Goal: Task Accomplishment & Management: Use online tool/utility

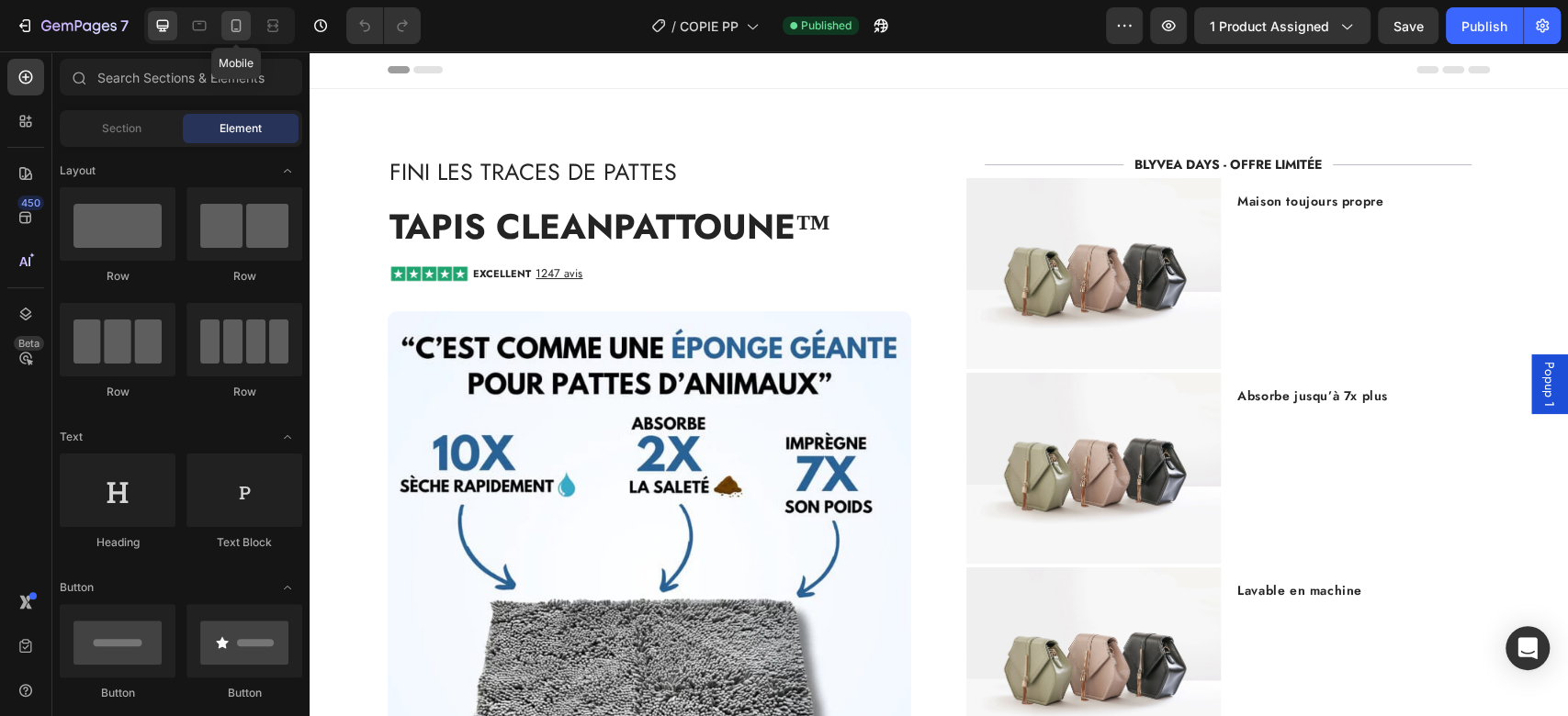
click at [241, 34] on icon at bounding box center [237, 26] width 19 height 19
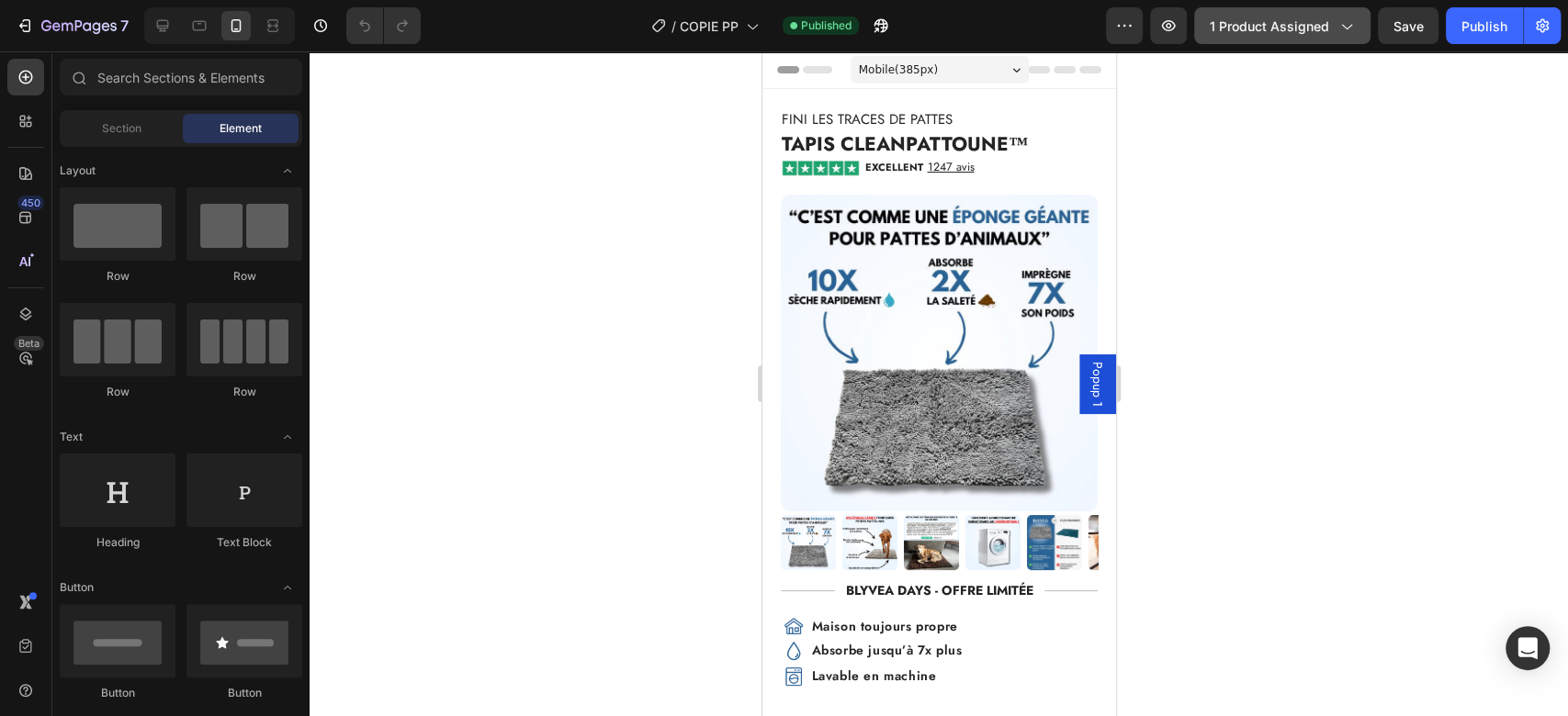
click at [1356, 25] on icon "button" at bounding box center [1346, 26] width 19 height 19
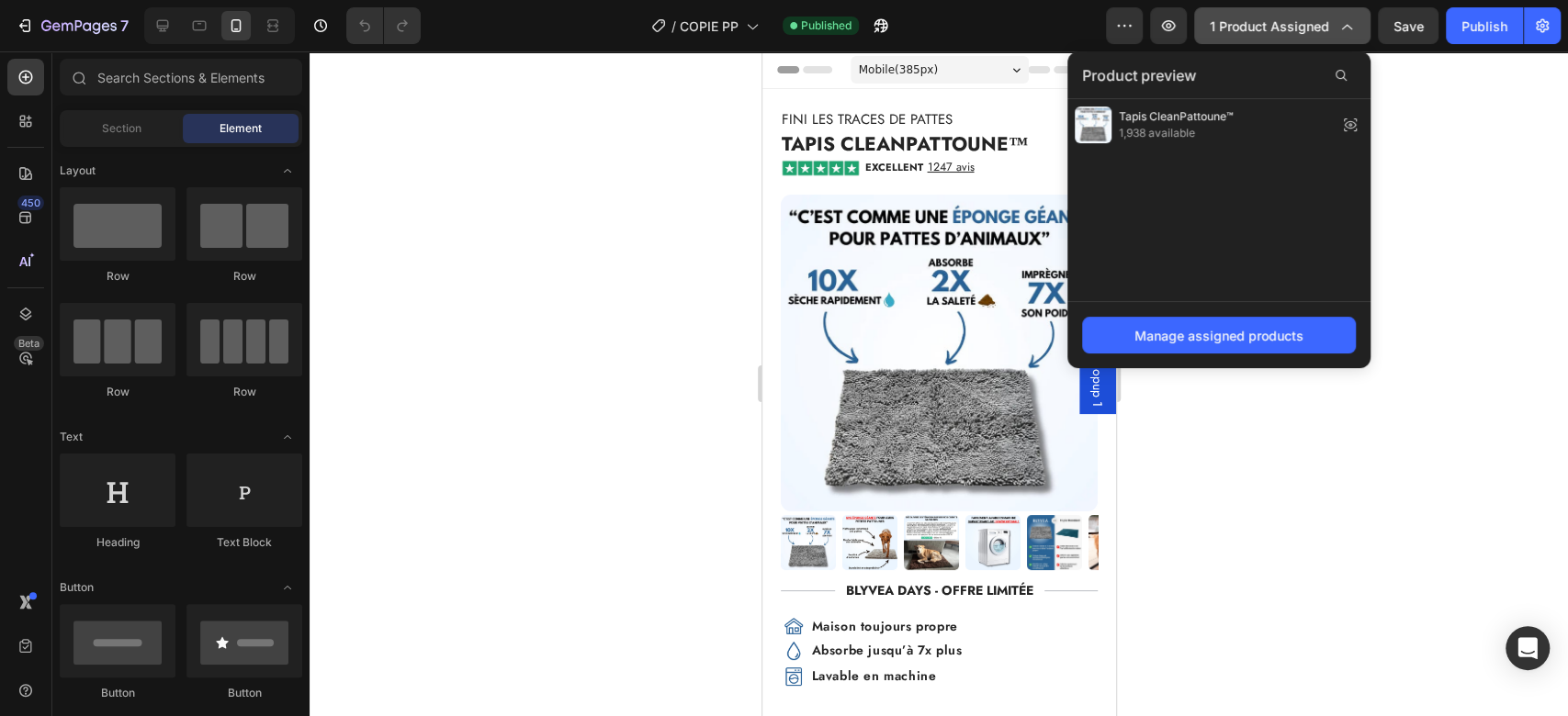
click at [1325, 28] on span "1 product assigned" at bounding box center [1270, 26] width 119 height 20
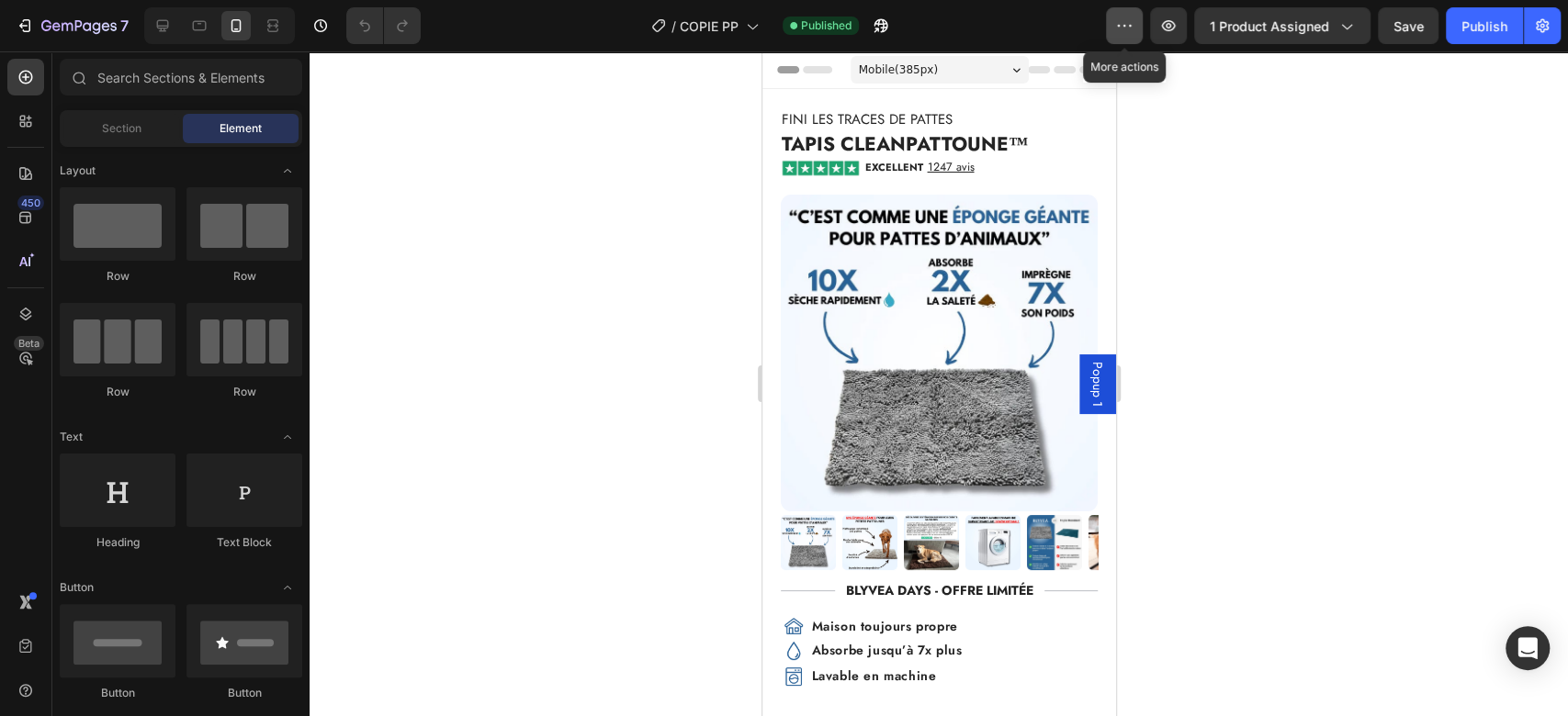
click at [1132, 25] on icon "button" at bounding box center [1130, 26] width 3 height 2
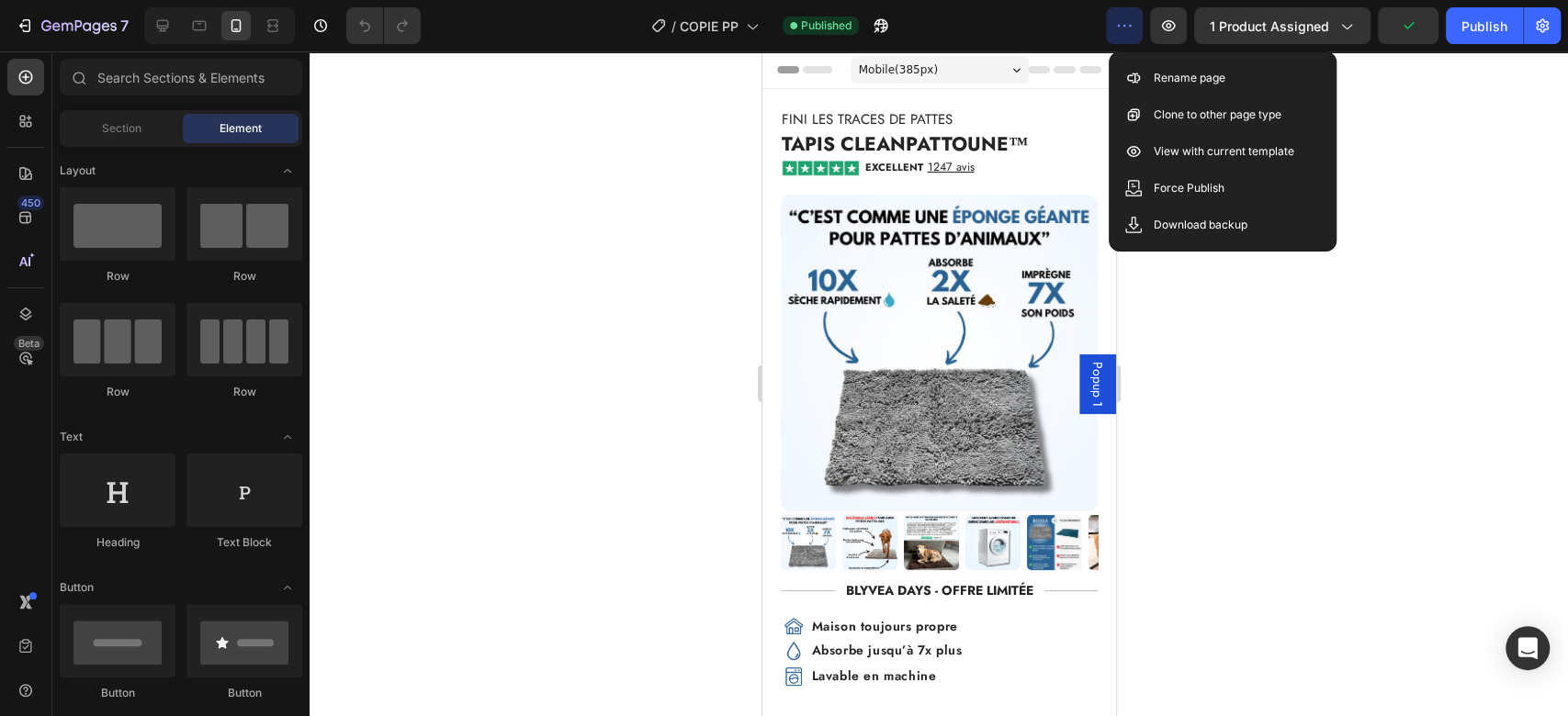
click at [1125, 28] on icon "button" at bounding box center [1125, 26] width 19 height 19
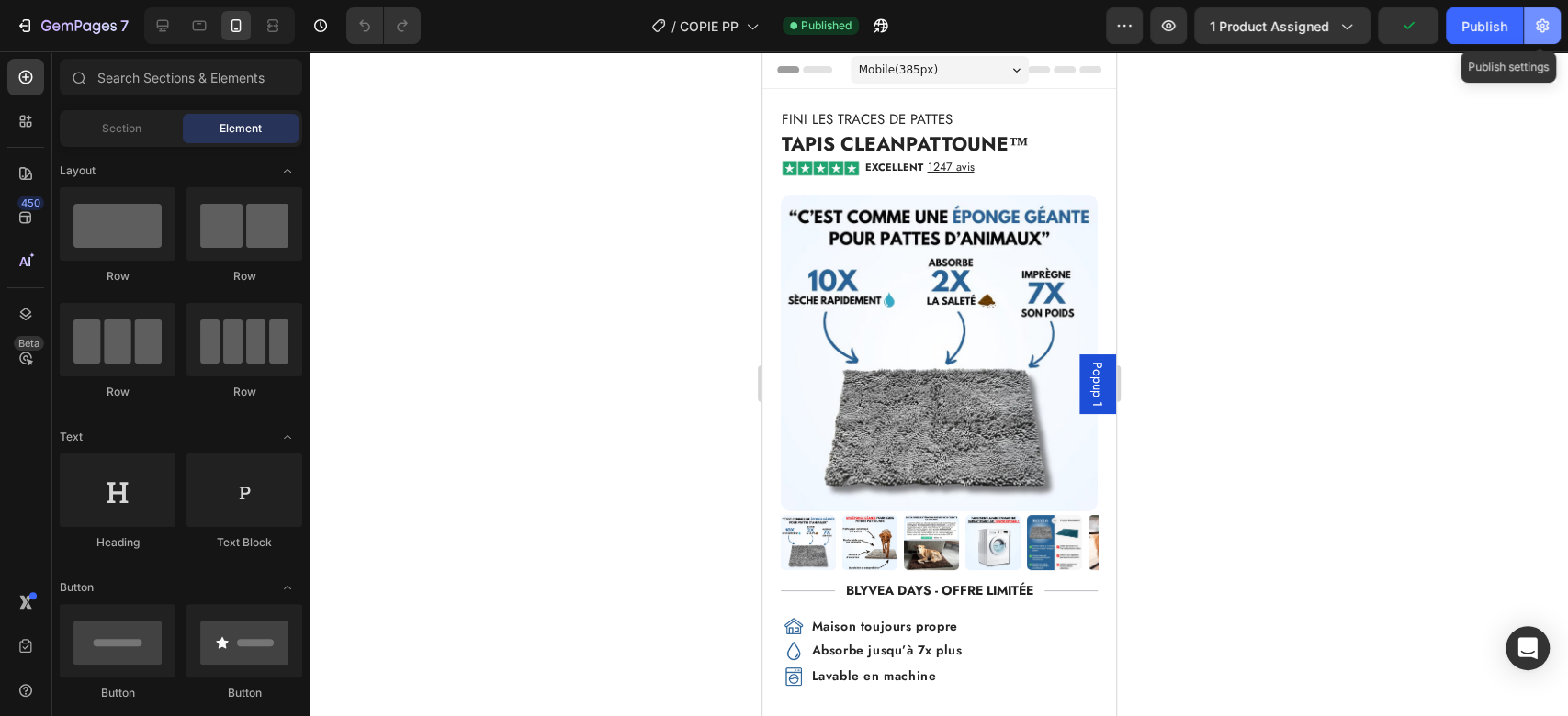
click at [1545, 26] on icon "button" at bounding box center [1543, 26] width 19 height 19
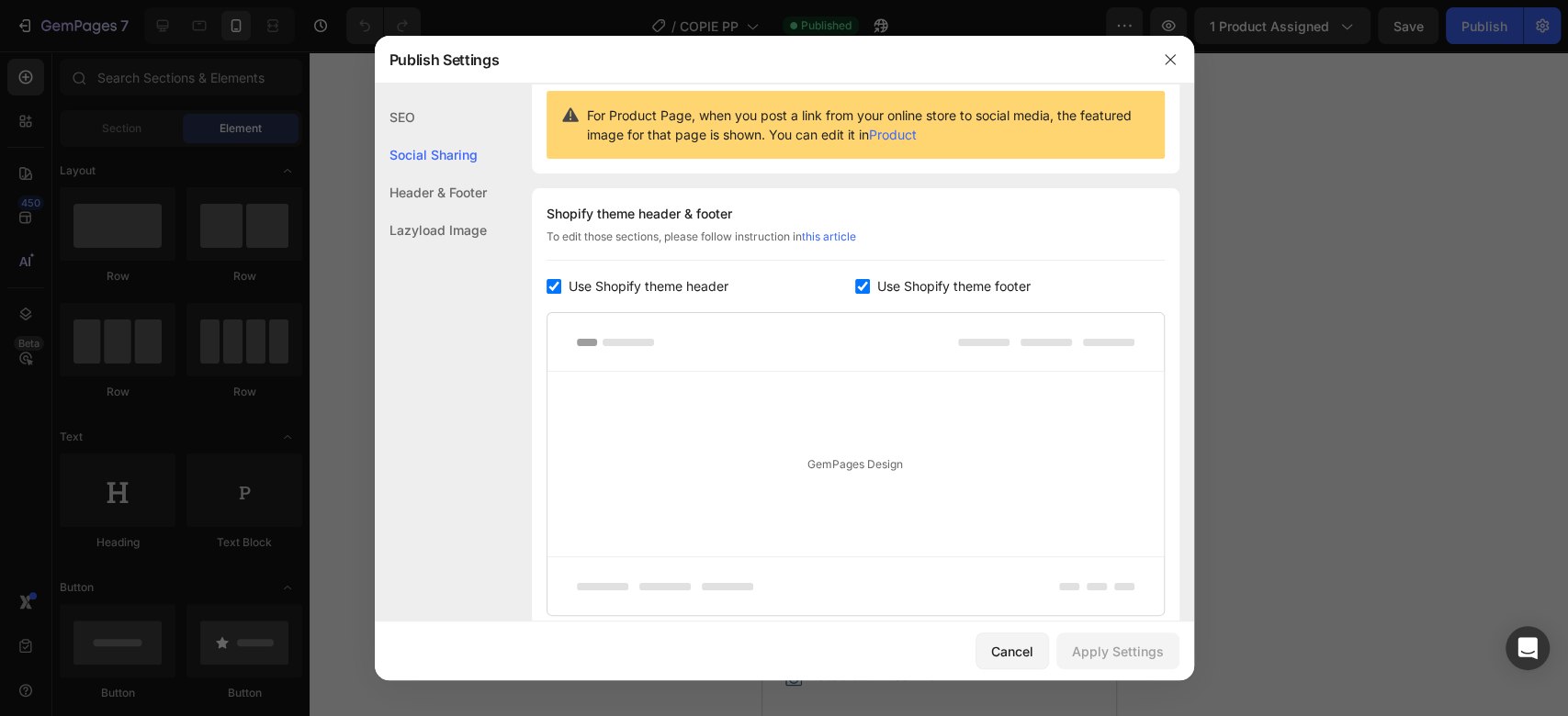
scroll to position [324, 0]
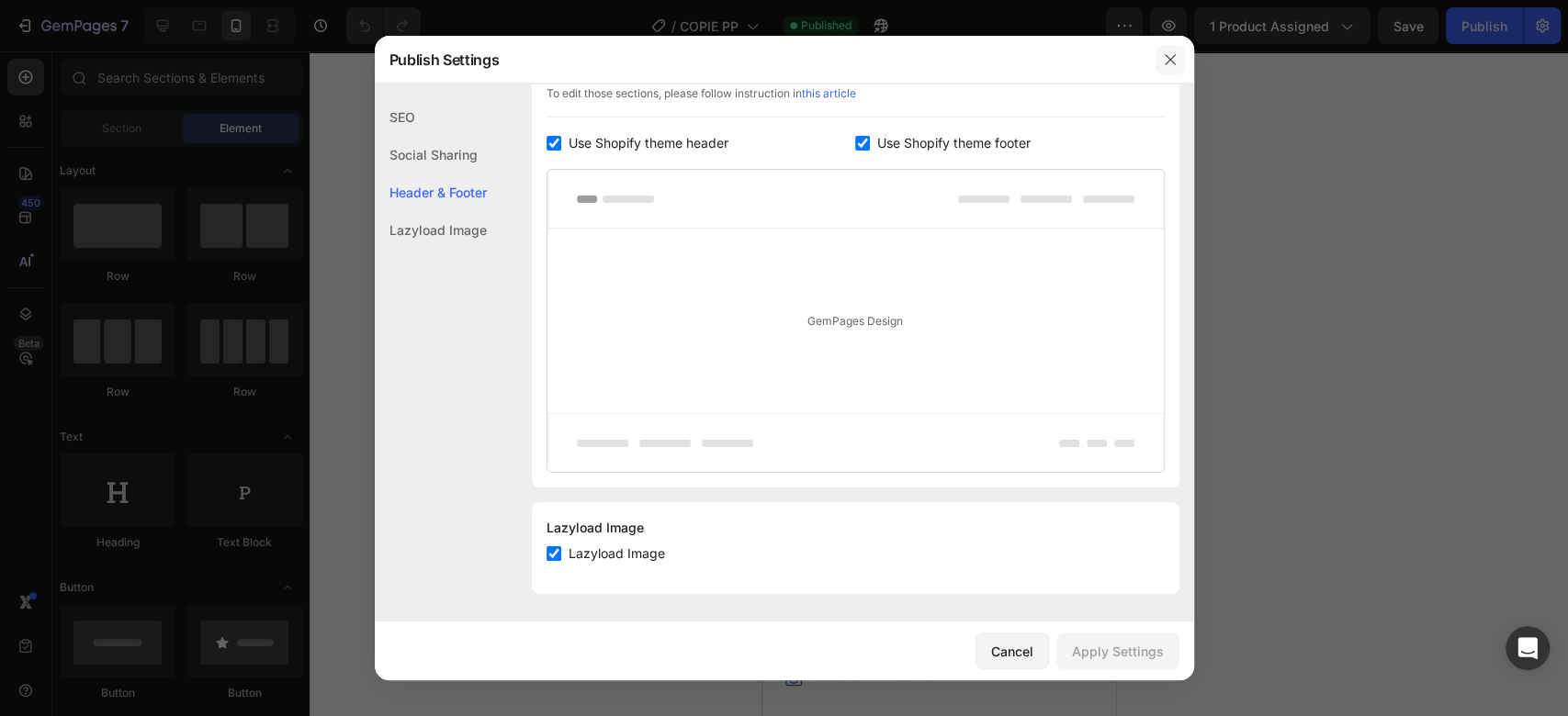
click at [1168, 64] on icon "button" at bounding box center [1171, 60] width 15 height 15
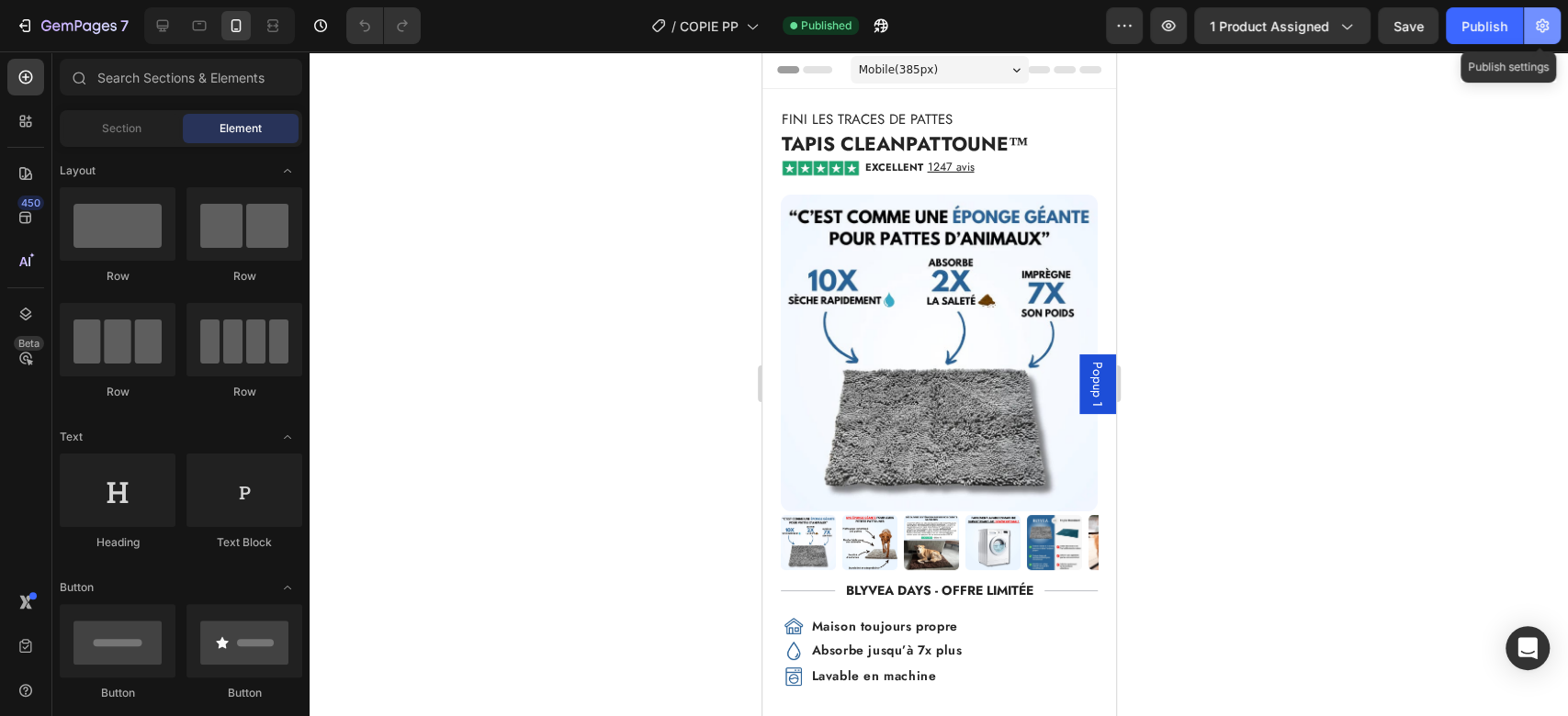
click at [1538, 43] on button "button" at bounding box center [1542, 25] width 36 height 36
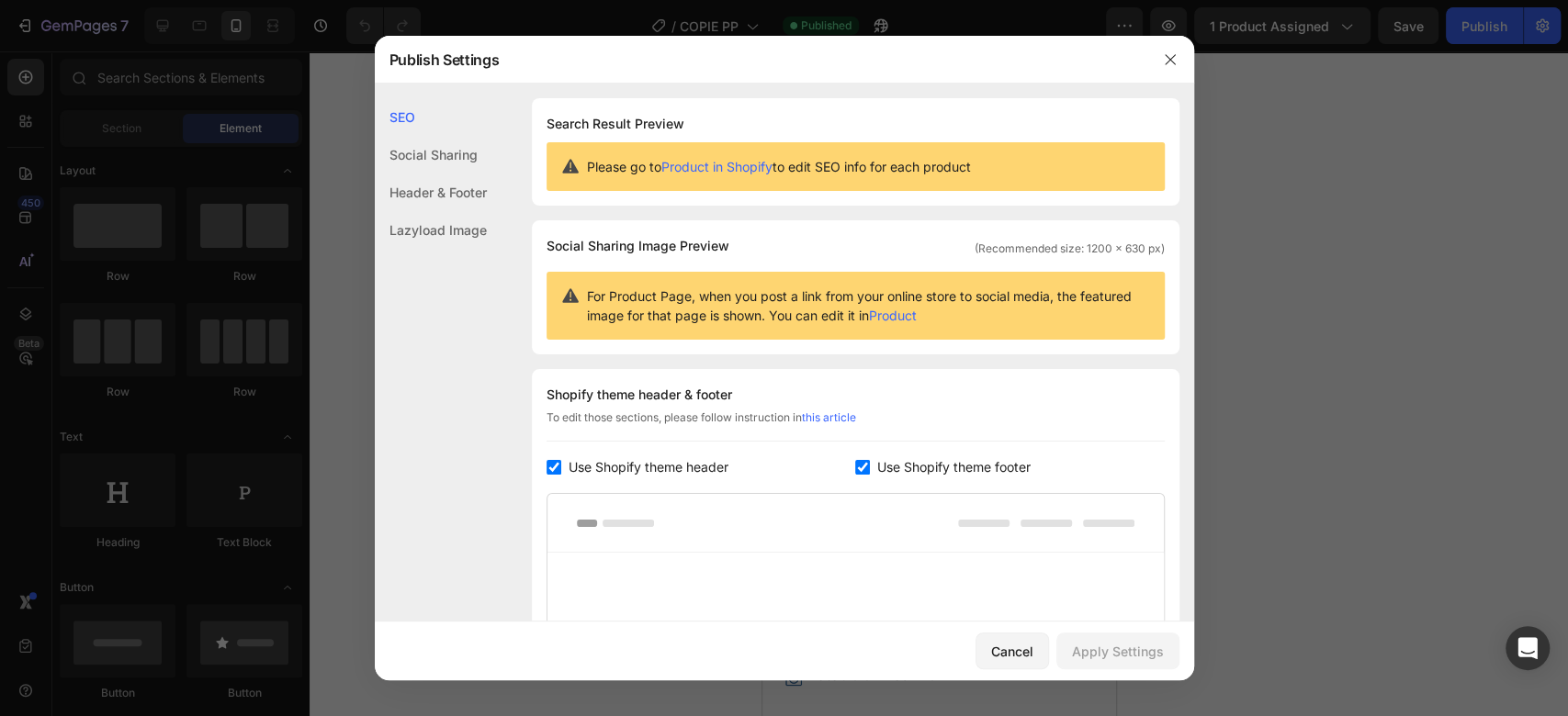
click at [477, 232] on div "Lazyload Image" at bounding box center [430, 230] width 112 height 37
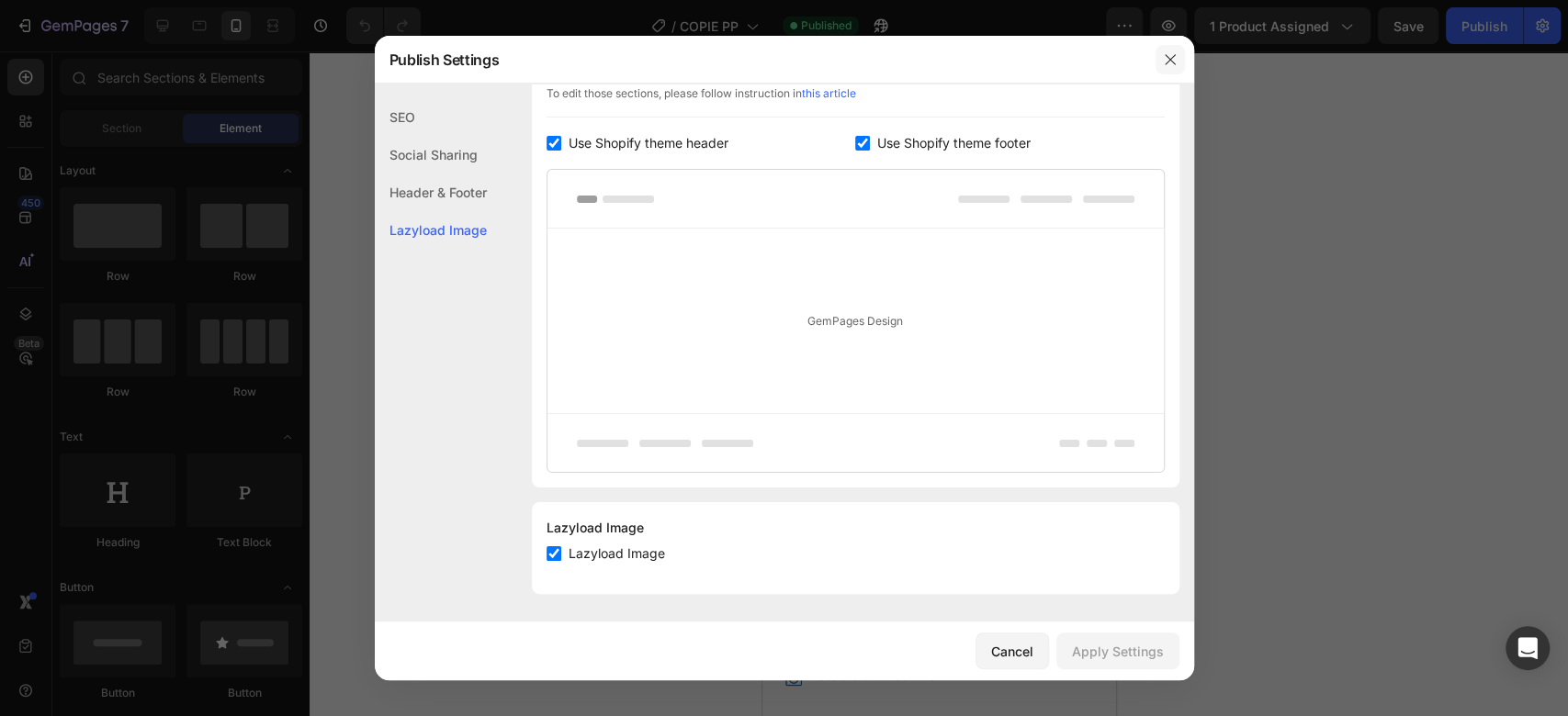
click at [1162, 58] on button "button" at bounding box center [1171, 60] width 30 height 30
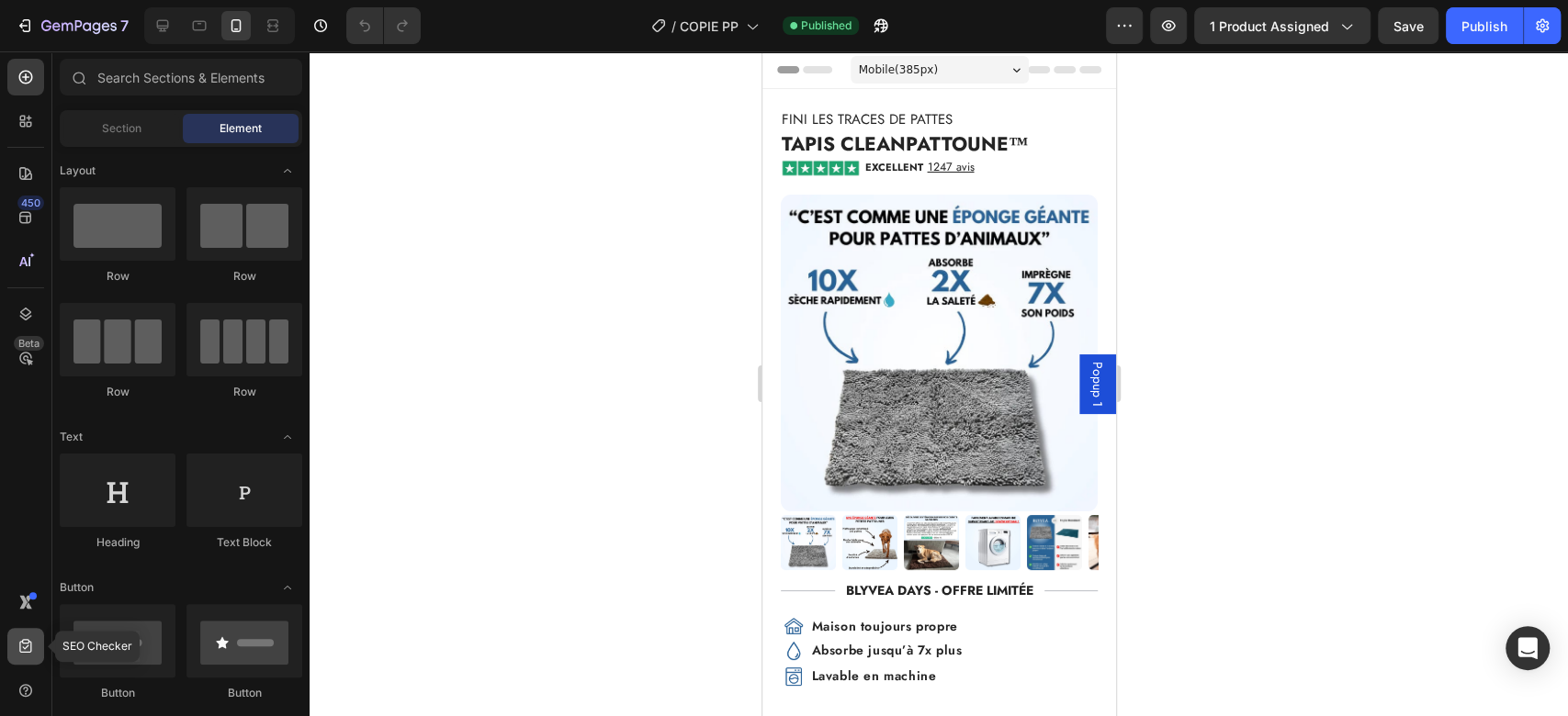
click at [25, 661] on div at bounding box center [25, 646] width 36 height 36
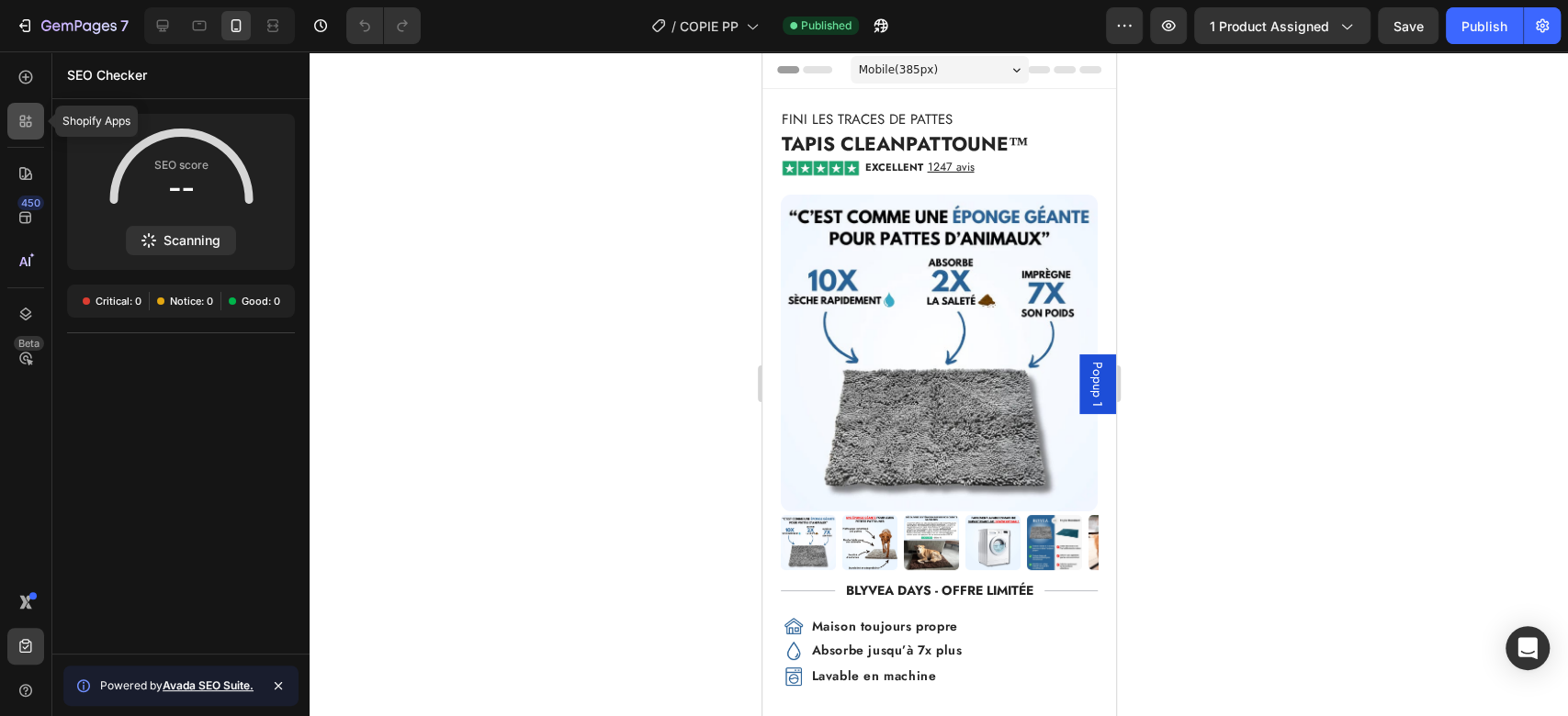
click at [22, 112] on icon at bounding box center [26, 121] width 19 height 19
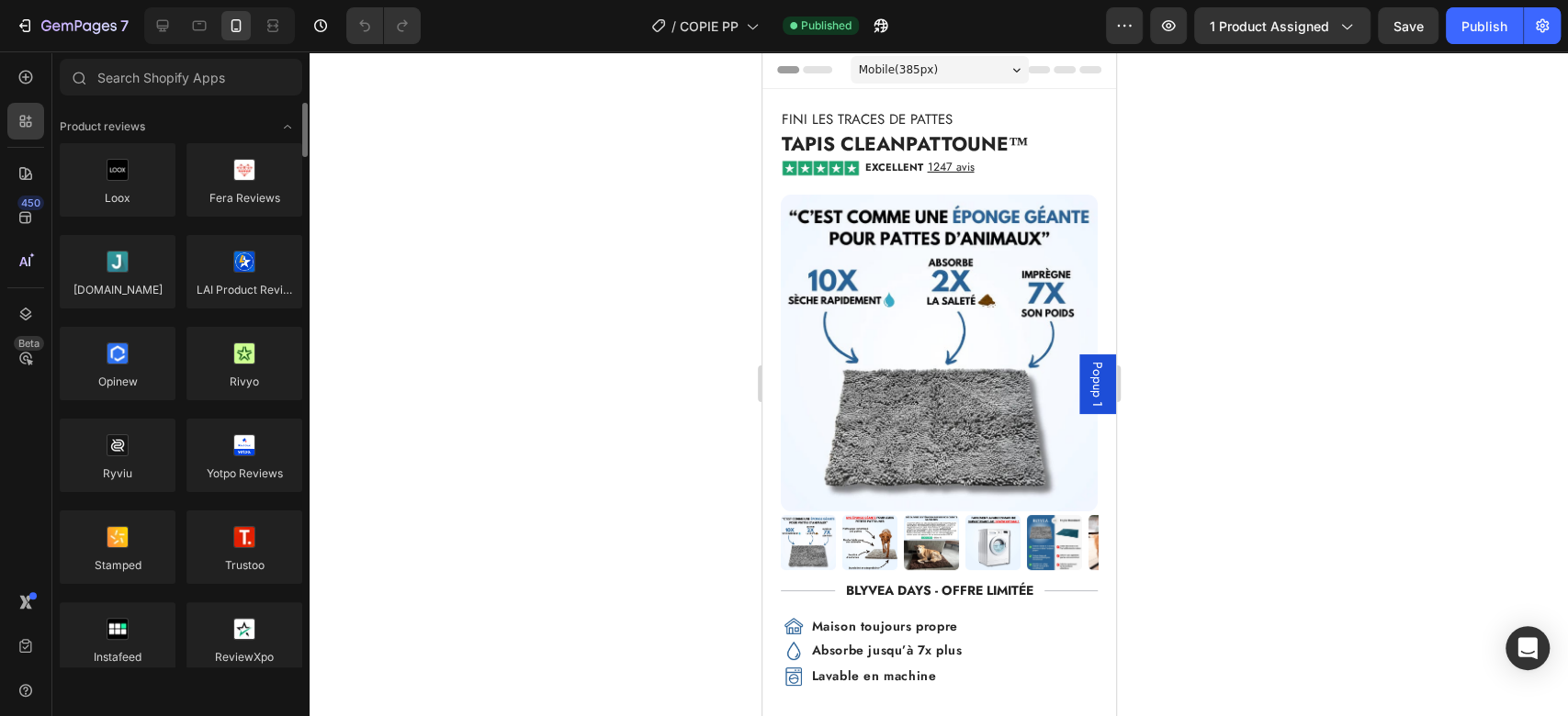
click at [186, 226] on div "Loox Fera Reviews [DOMAIN_NAME] LAI Product Reviews Opinew Rivyo [GEOGRAPHIC_DA…" at bounding box center [181, 509] width 242 height 733
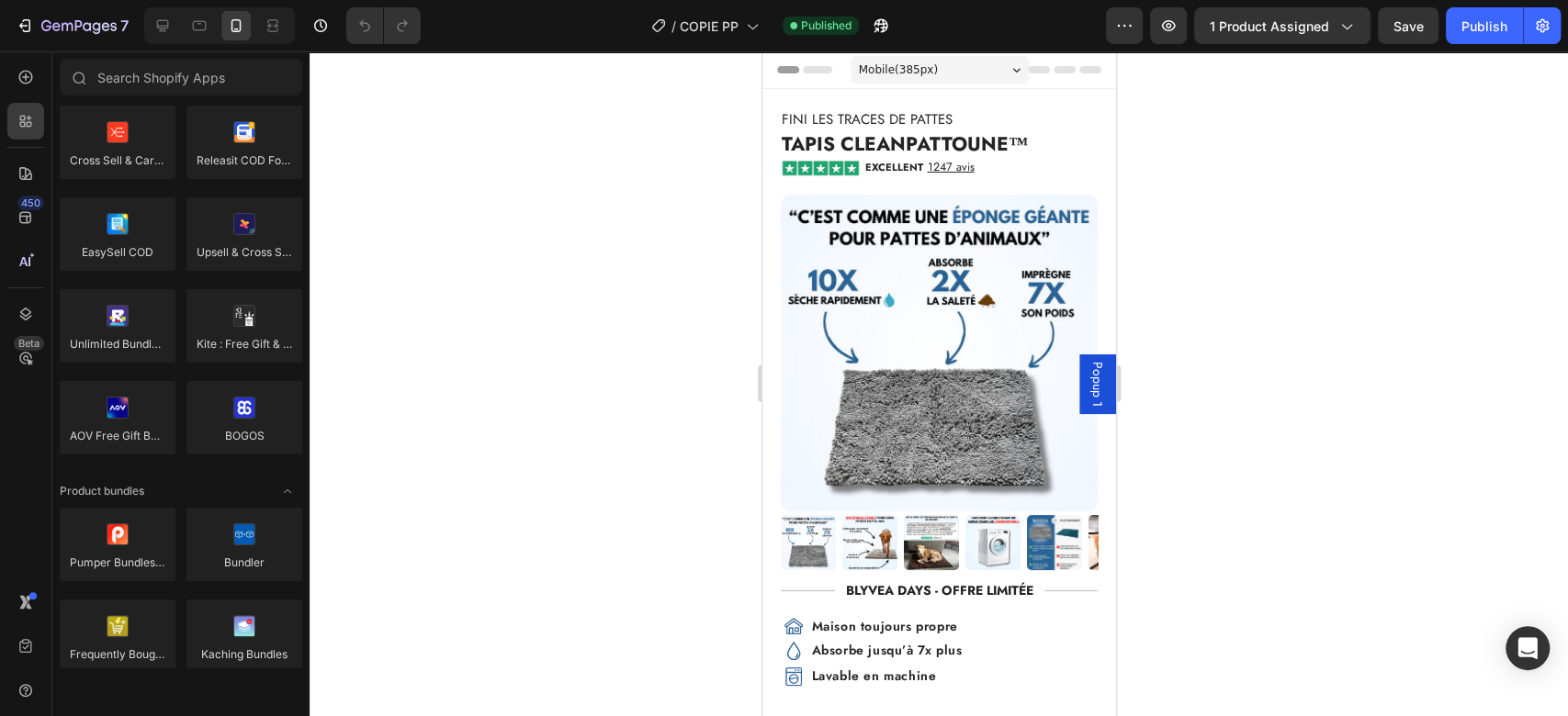
scroll to position [0, 0]
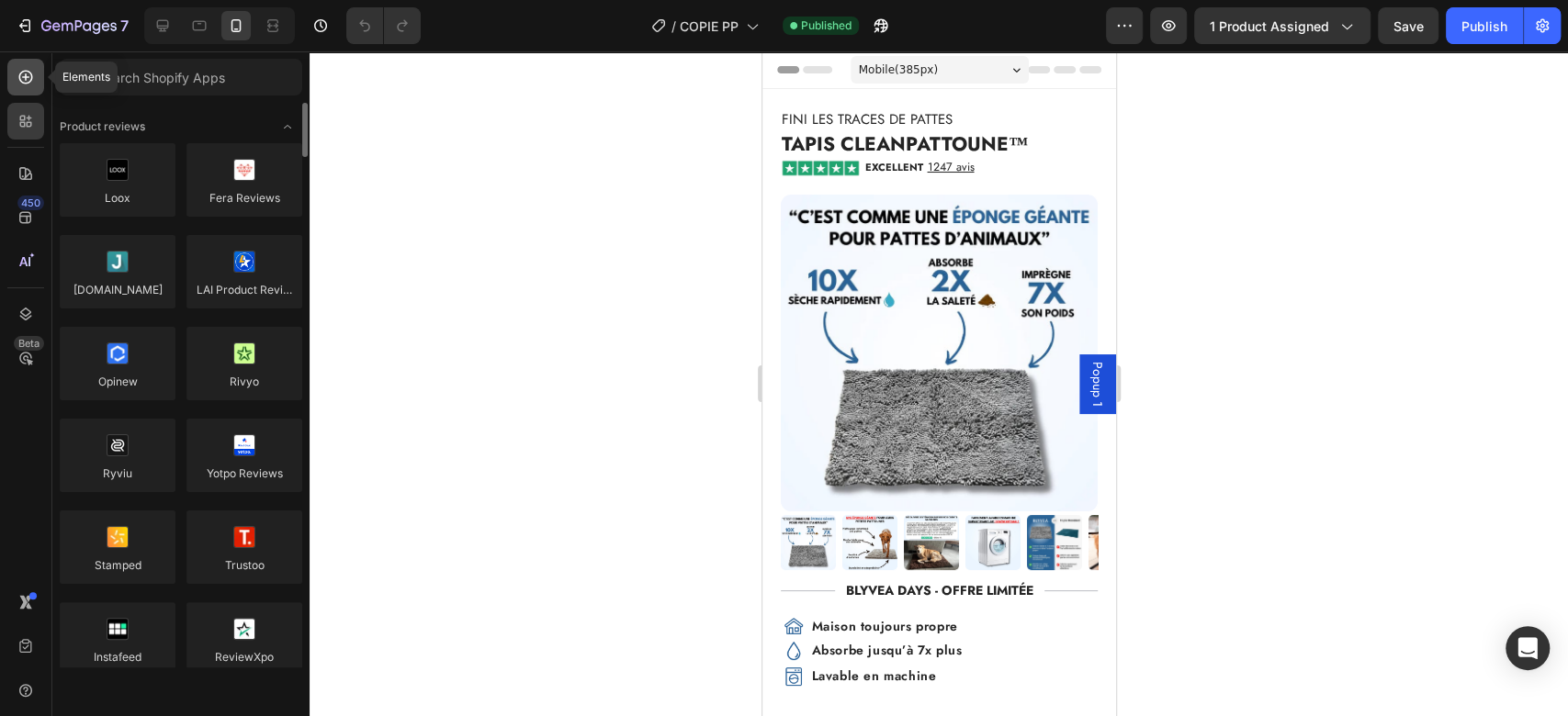
click at [30, 80] on icon at bounding box center [26, 77] width 19 height 19
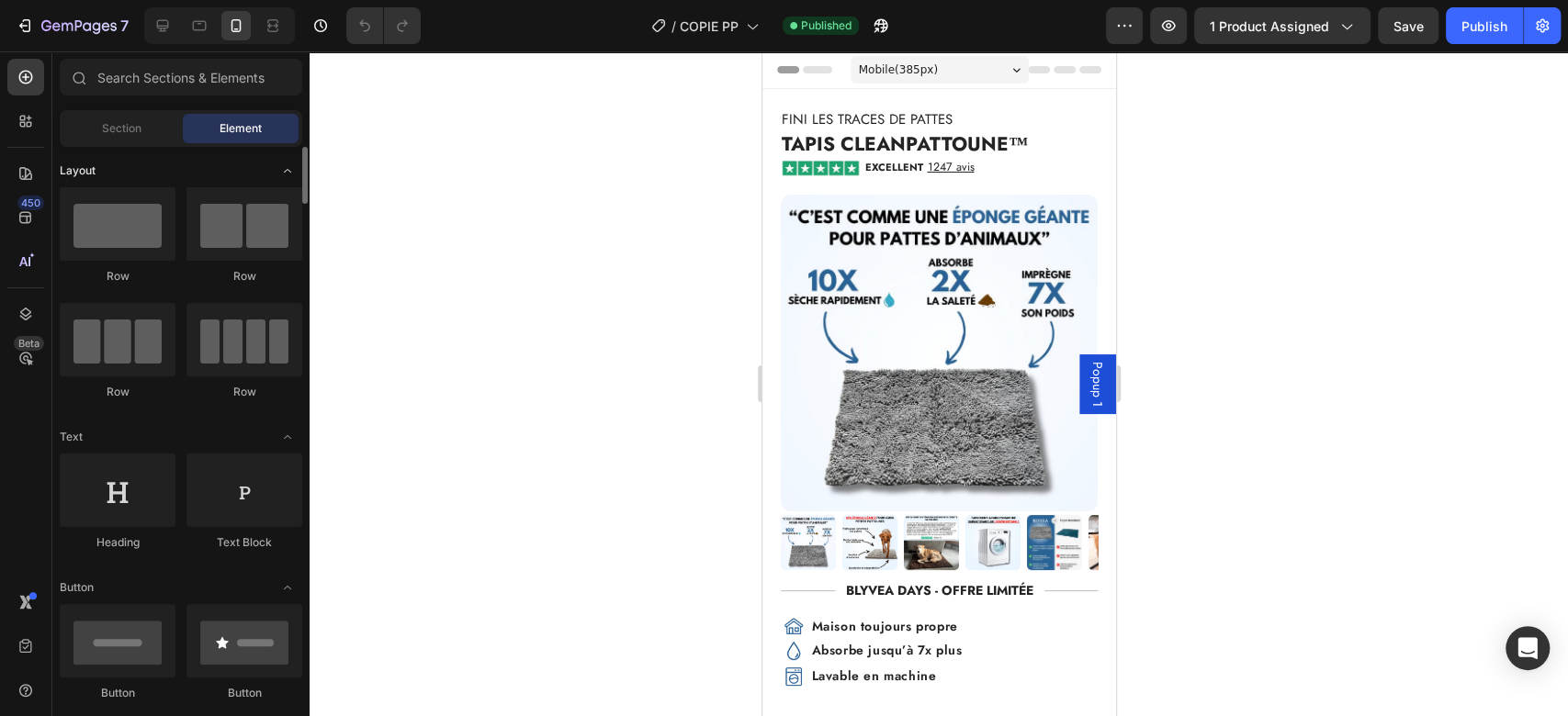
click at [145, 162] on div "Layout" at bounding box center [181, 171] width 242 height 19
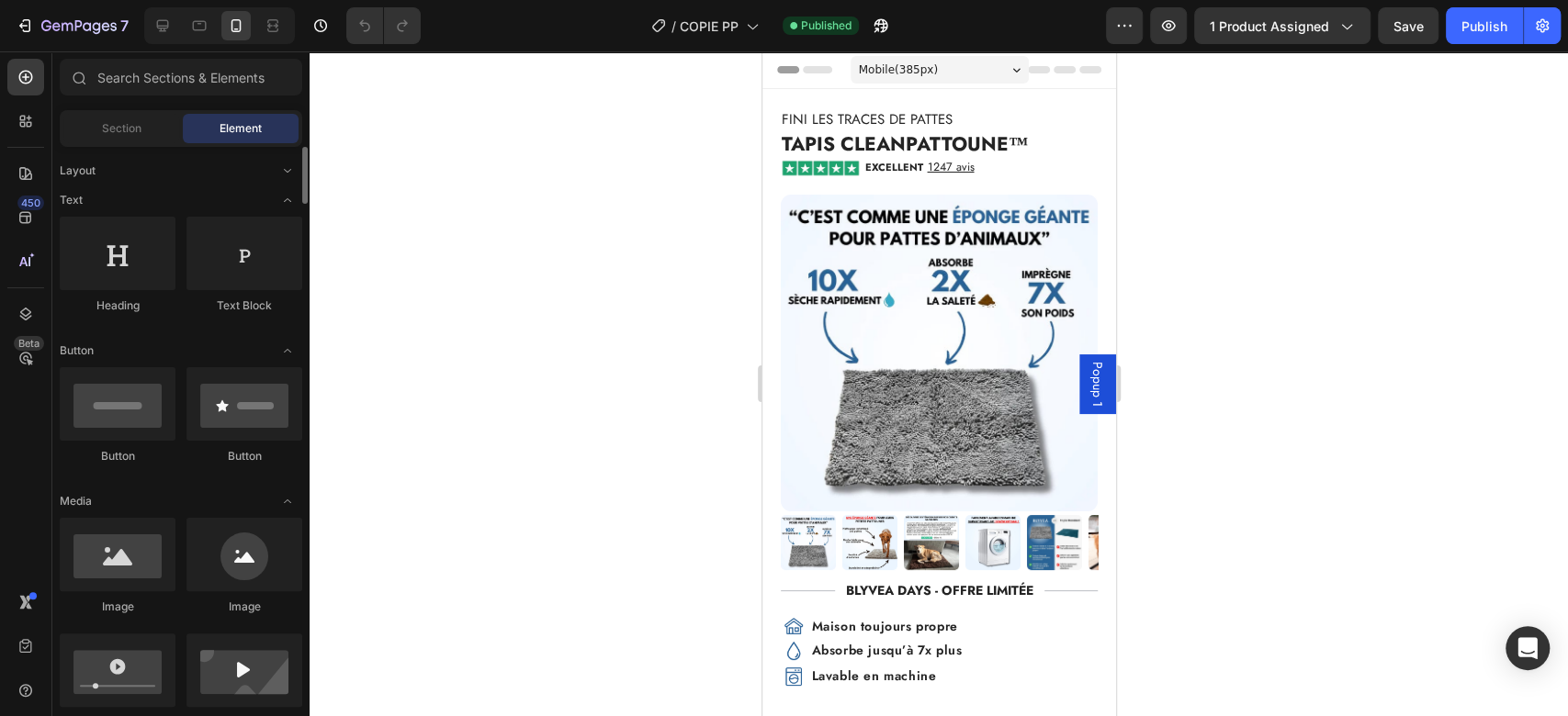
click at [30, 115] on icon at bounding box center [26, 121] width 19 height 19
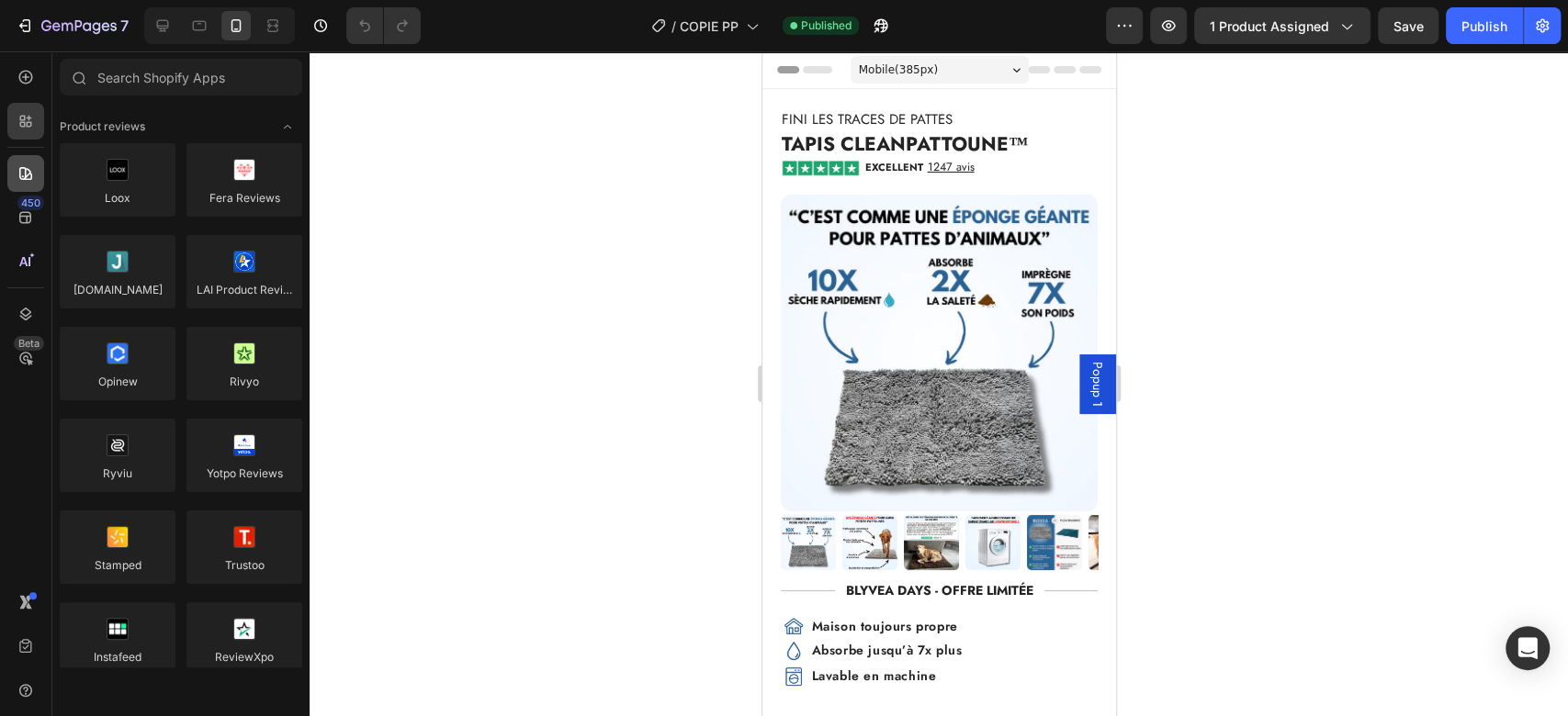
click at [34, 155] on div at bounding box center [25, 173] width 36 height 36
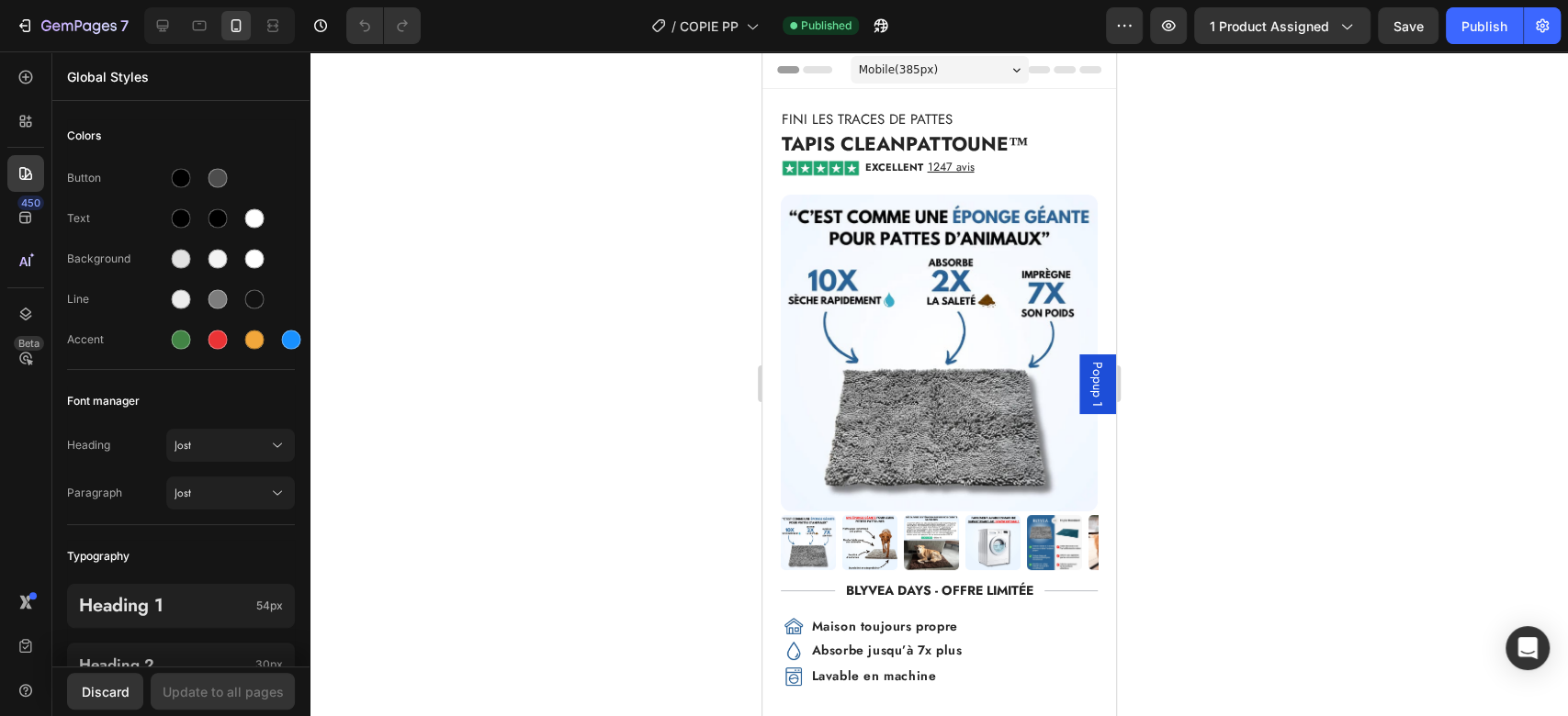
click at [627, 339] on div at bounding box center [938, 384] width 1259 height 665
click at [1134, 18] on icon "button" at bounding box center [1125, 26] width 19 height 19
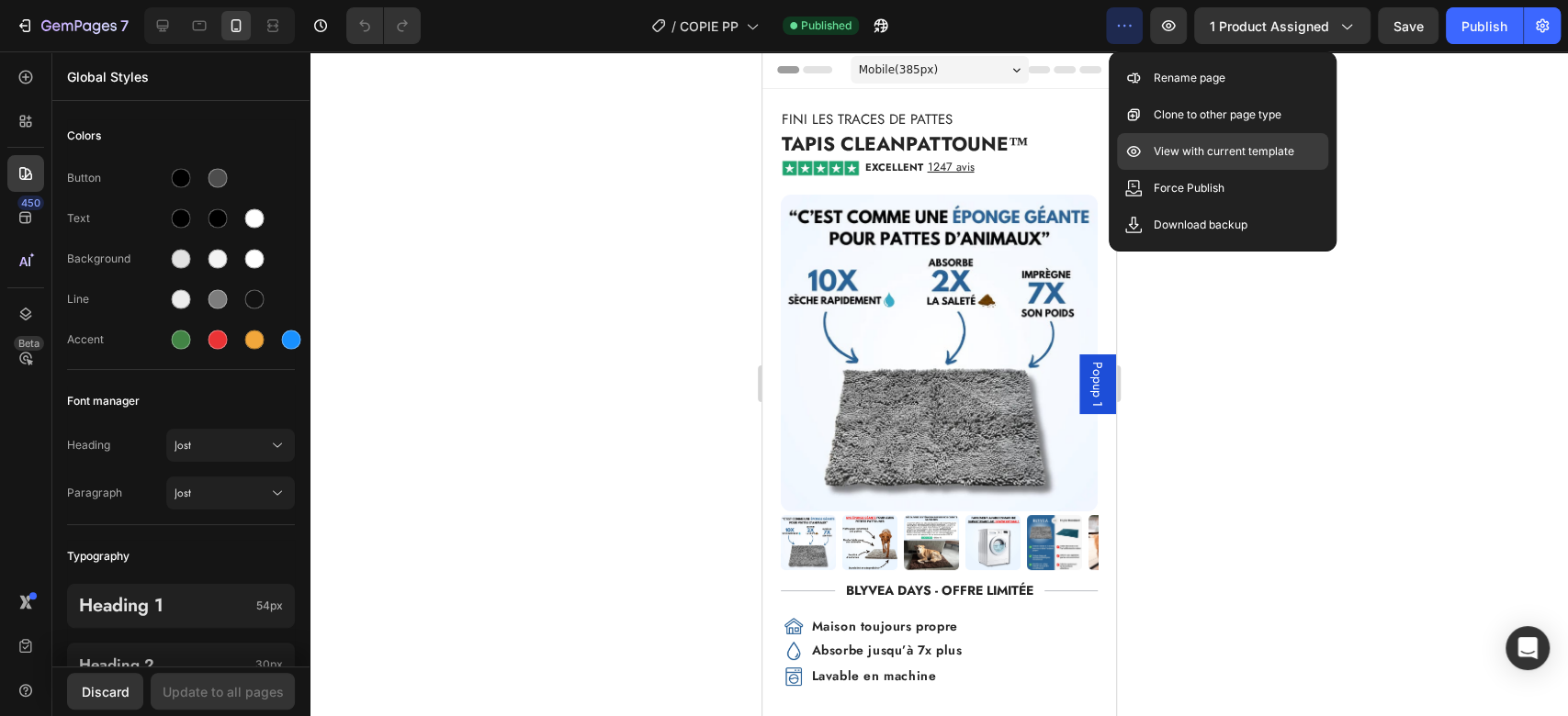
click at [1231, 142] on p "View with current template" at bounding box center [1224, 152] width 141 height 19
click at [1497, 67] on div at bounding box center [938, 384] width 1259 height 665
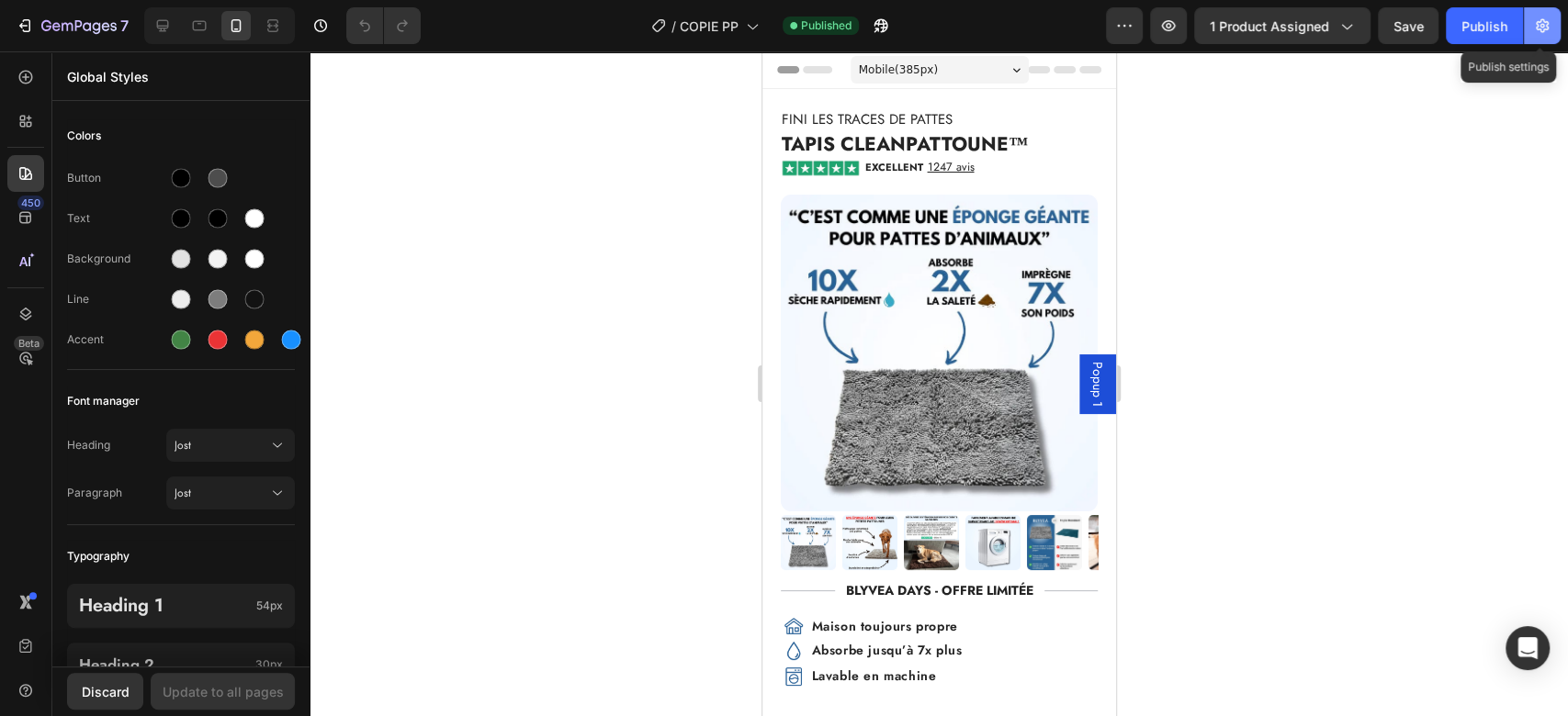
click at [1557, 21] on button "button" at bounding box center [1542, 25] width 36 height 36
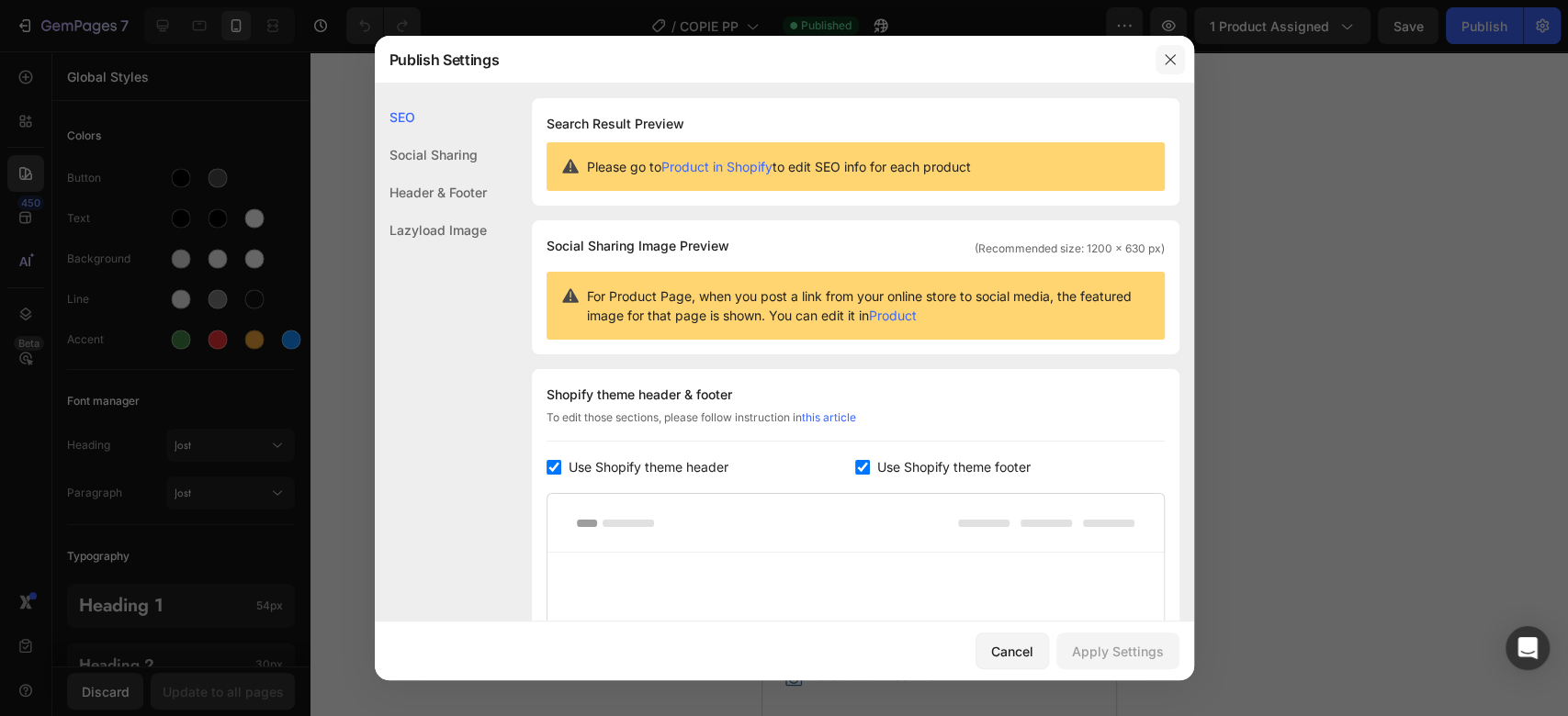
click at [1177, 64] on button "button" at bounding box center [1171, 60] width 30 height 30
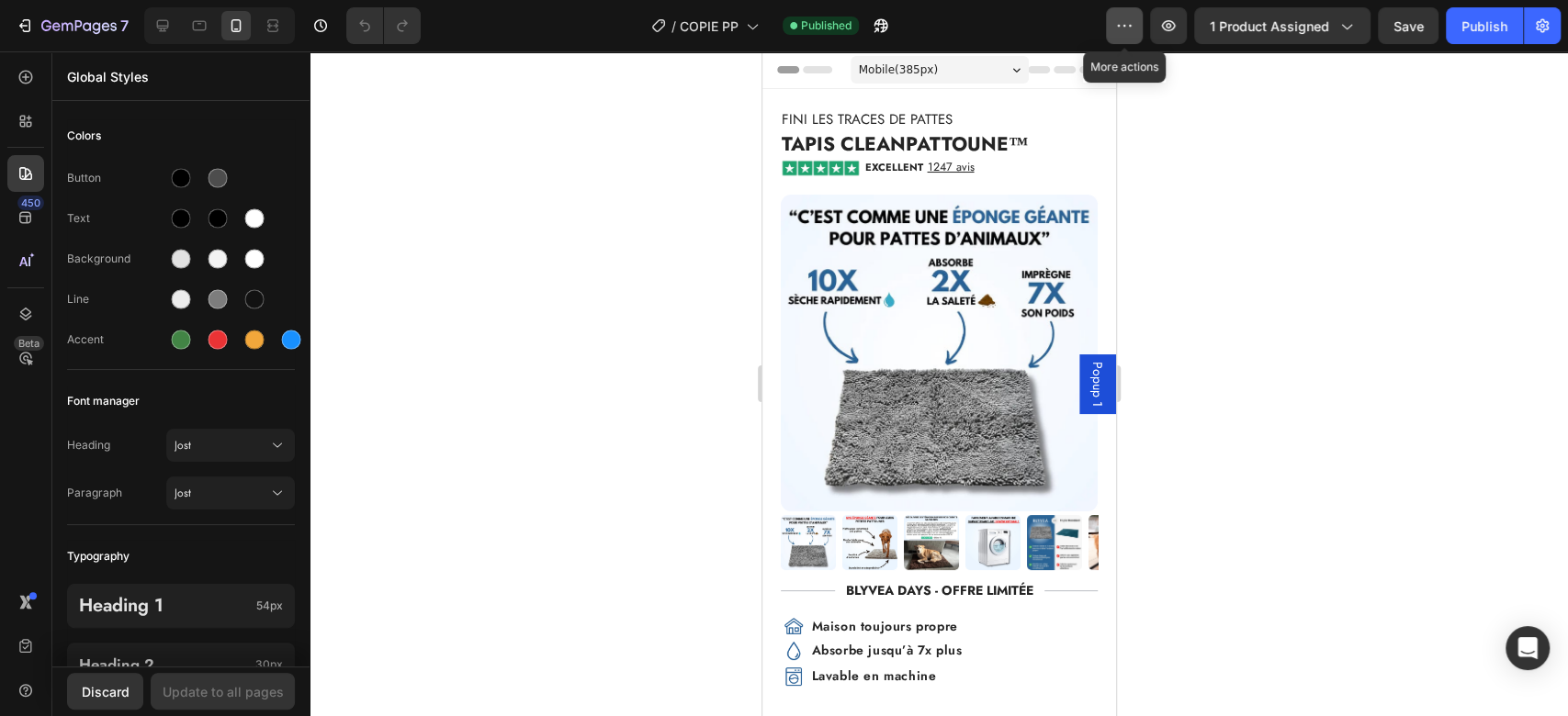
click at [1124, 34] on icon "button" at bounding box center [1125, 26] width 19 height 19
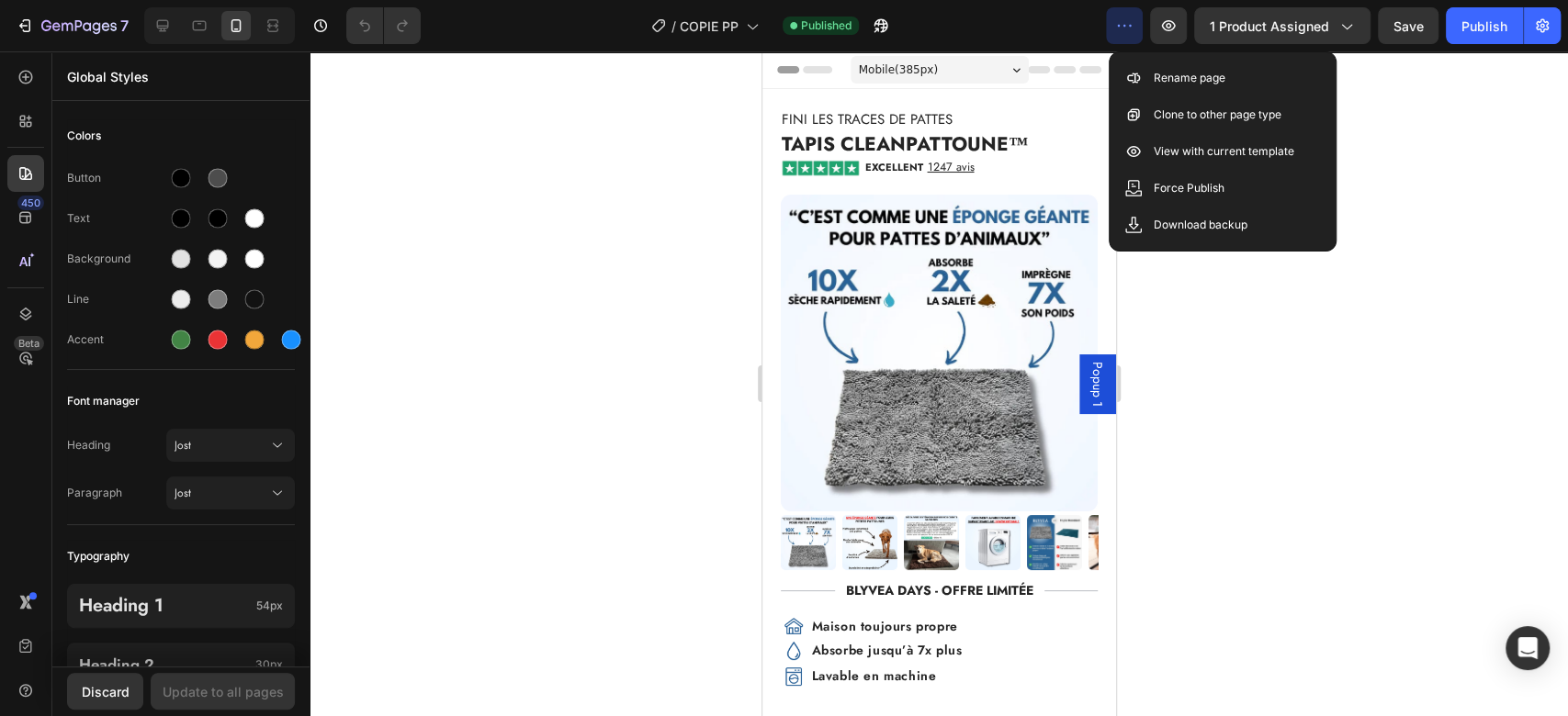
click at [1124, 34] on icon "button" at bounding box center [1125, 26] width 19 height 19
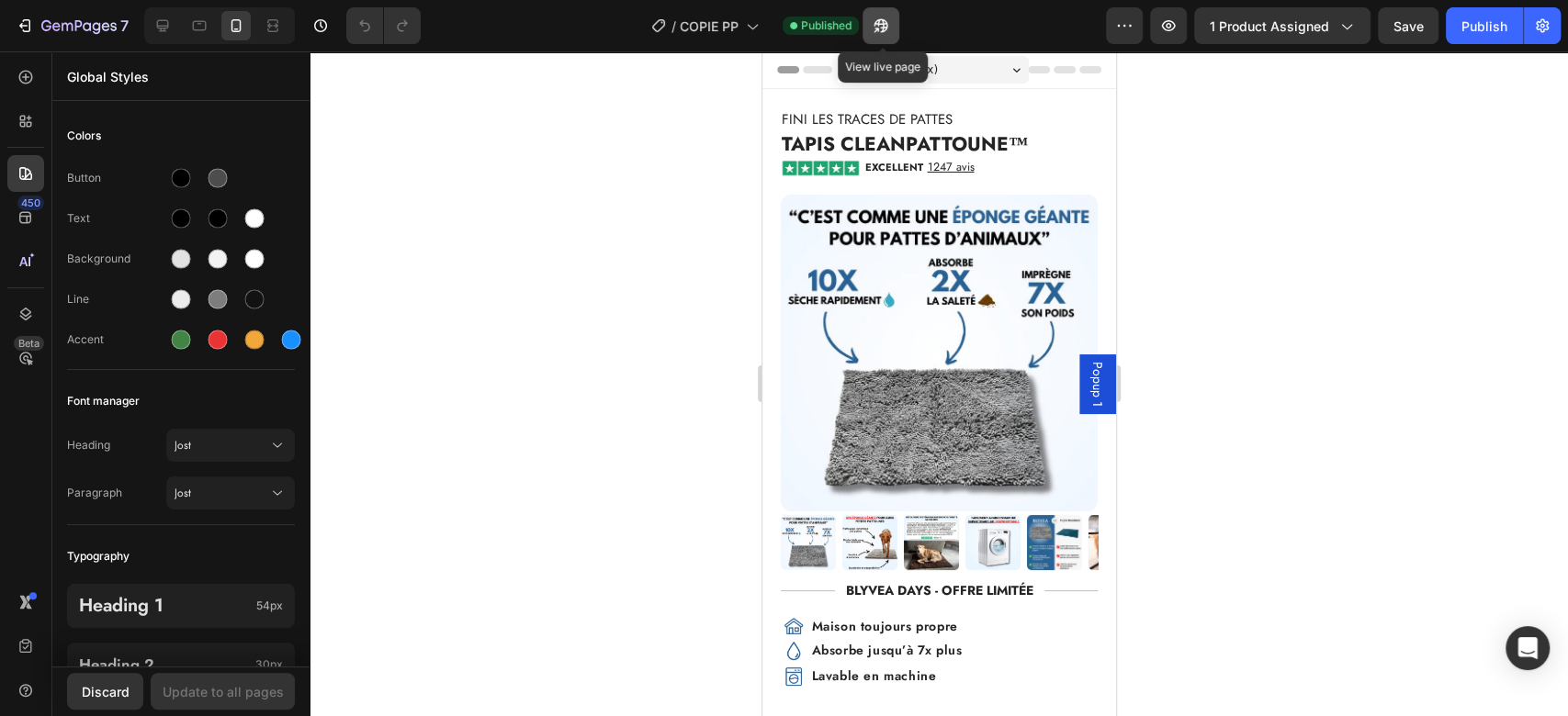
click at [888, 17] on icon "button" at bounding box center [881, 26] width 19 height 19
